Goal: Task Accomplishment & Management: Use online tool/utility

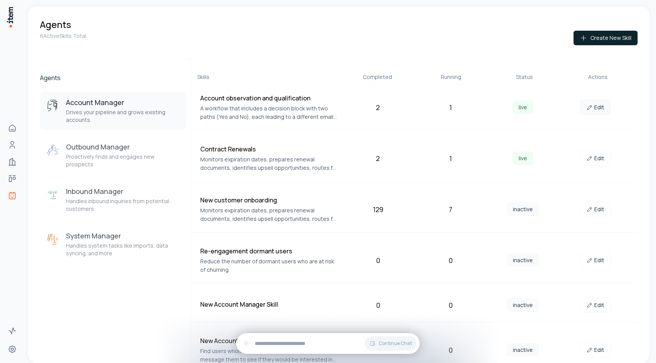
click at [598, 110] on link "Edit" at bounding box center [595, 107] width 31 height 15
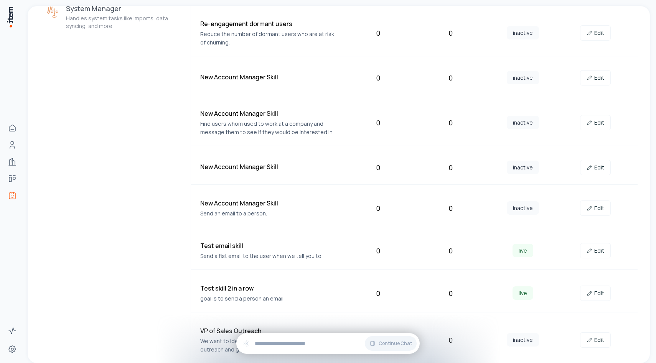
scroll to position [228, 0]
click at [589, 251] on icon at bounding box center [590, 250] width 6 height 6
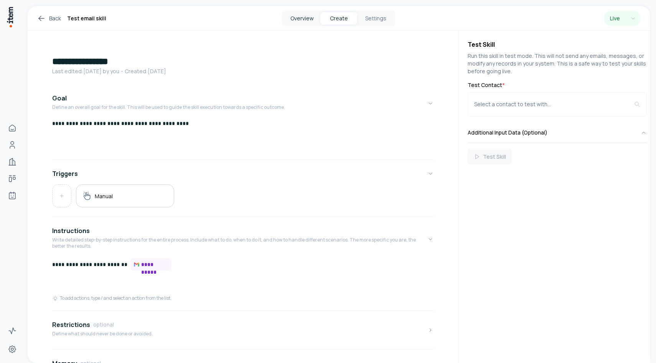
click at [298, 13] on button "Overview" at bounding box center [301, 18] width 37 height 12
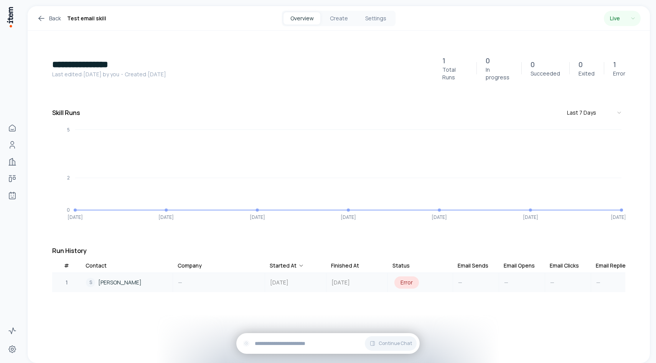
click at [69, 274] on div "1" at bounding box center [66, 283] width 29 height 18
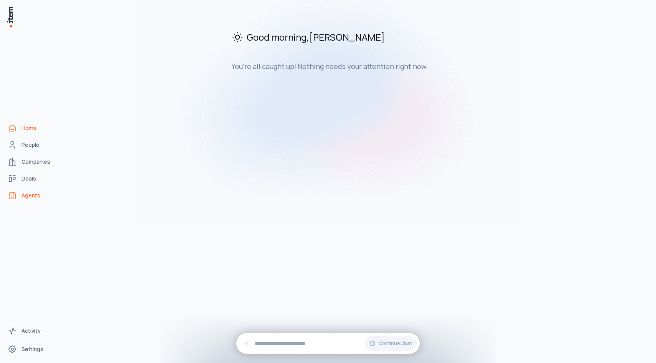
click at [38, 194] on span "Agents" at bounding box center [30, 196] width 19 height 8
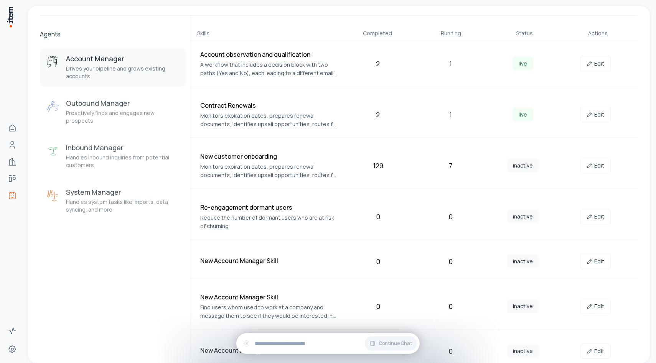
scroll to position [64, 0]
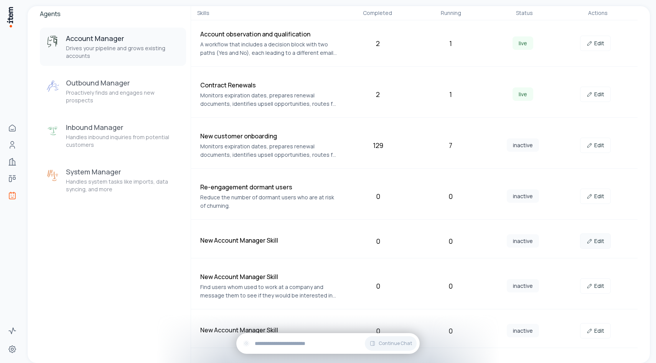
click at [586, 242] on link "Edit" at bounding box center [595, 241] width 31 height 15
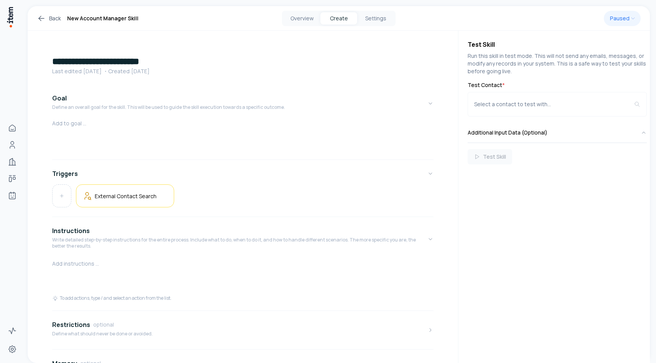
click at [295, 25] on div "Overview Create Settings" at bounding box center [339, 18] width 114 height 15
click at [300, 23] on button "Overview" at bounding box center [301, 18] width 37 height 12
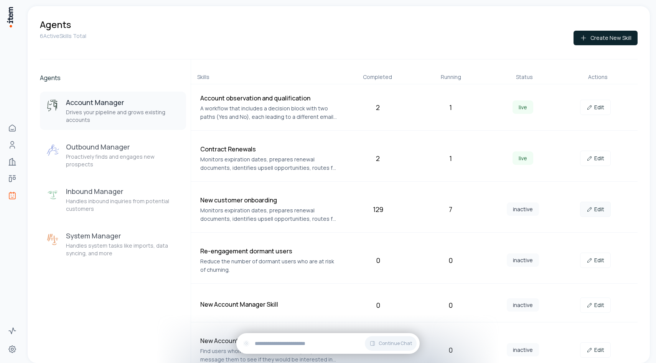
click at [598, 213] on link "Edit" at bounding box center [595, 209] width 31 height 15
click at [593, 209] on link "Edit" at bounding box center [595, 209] width 31 height 15
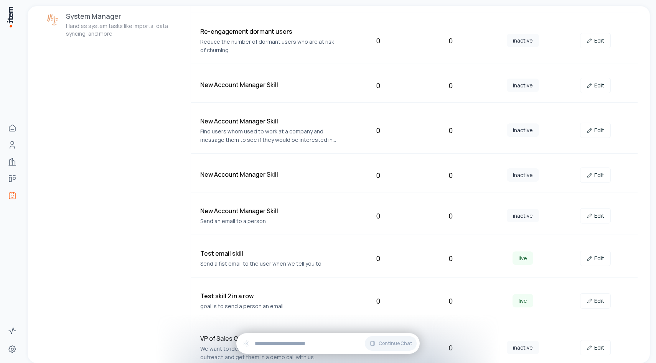
scroll to position [221, 0]
click at [599, 256] on link "Edit" at bounding box center [595, 256] width 31 height 15
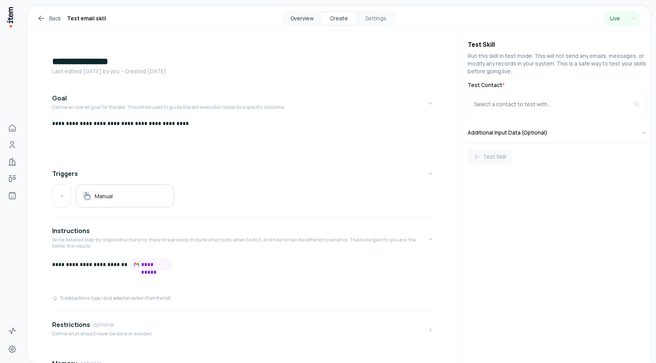
click at [293, 23] on button "Overview" at bounding box center [301, 18] width 37 height 12
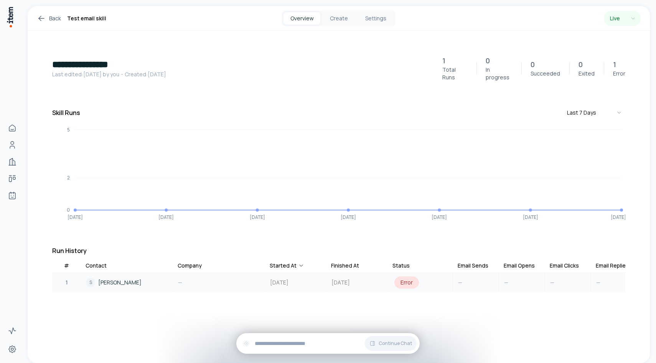
scroll to position [0, 12]
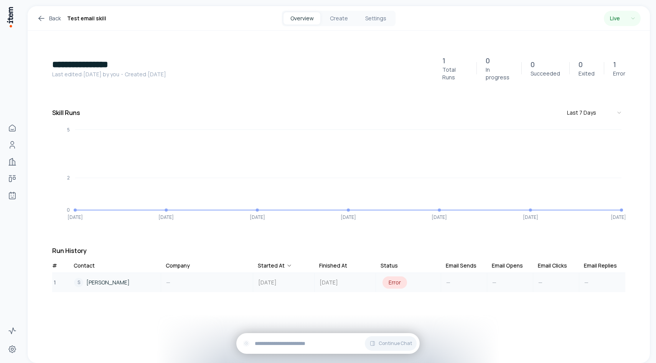
drag, startPoint x: 55, startPoint y: 262, endPoint x: 67, endPoint y: 271, distance: 14.7
click at [67, 271] on table "# Contact Company Started At Finished At Status Email Sends Email Opens Email C…" at bounding box center [326, 296] width 573 height 68
